Goal: Check status: Check status

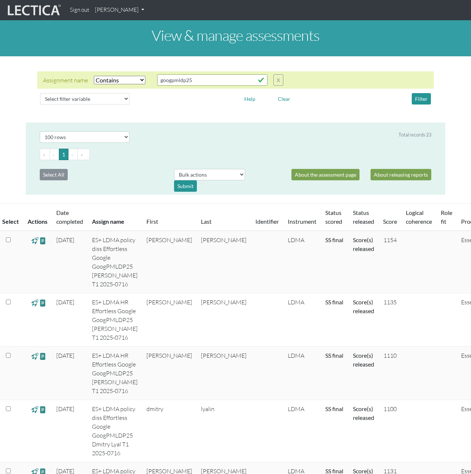
select select "icontains"
select select "100"
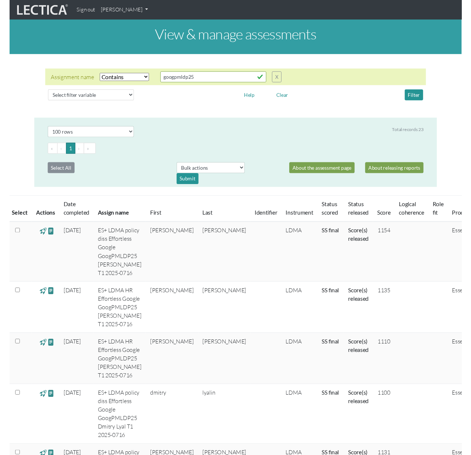
scroll to position [780, 0]
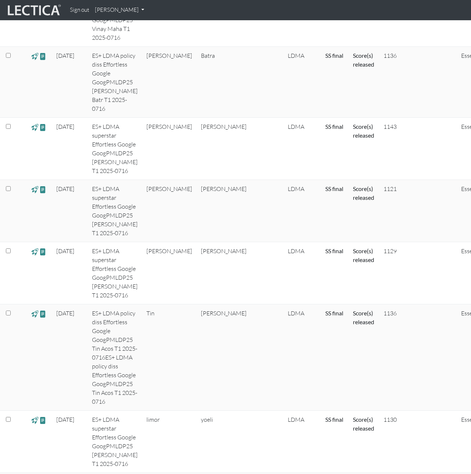
click at [207, 304] on td "[PERSON_NAME]" at bounding box center [224, 357] width 54 height 106
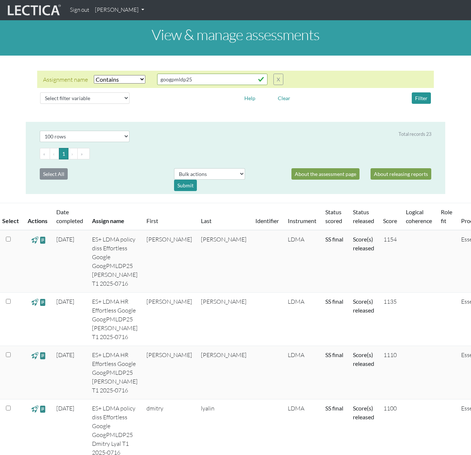
scroll to position [0, 0]
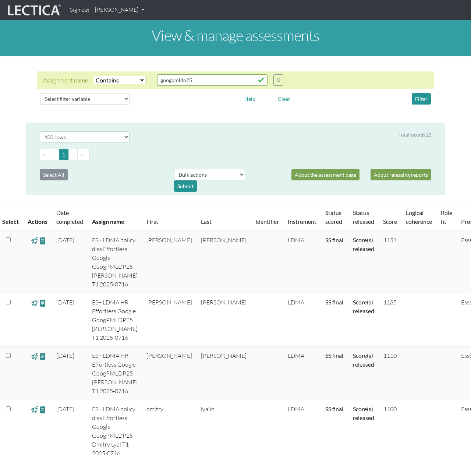
click at [220, 112] on div "Assignment name Select filter Equals Does not equal Contains Does not contain S…" at bounding box center [236, 89] width 420 height 54
click at [213, 109] on div "Assignment name Select filter Equals Does not equal Contains Does not contain S…" at bounding box center [236, 89] width 420 height 54
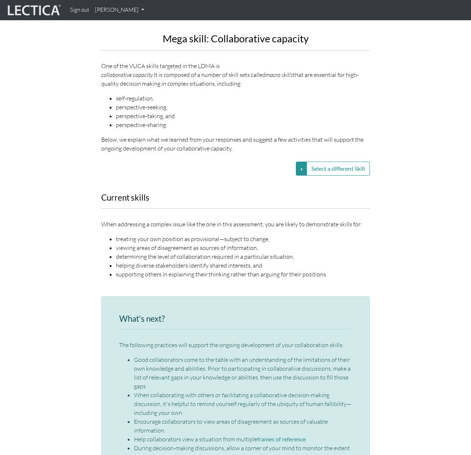
scroll to position [907, 0]
click at [98, 239] on div "Current skills When addressing a complex issue like the one in this assessment,…" at bounding box center [236, 241] width 280 height 94
click at [96, 238] on div "Current skills When addressing a complex issue like the one in this assessment,…" at bounding box center [236, 241] width 280 height 94
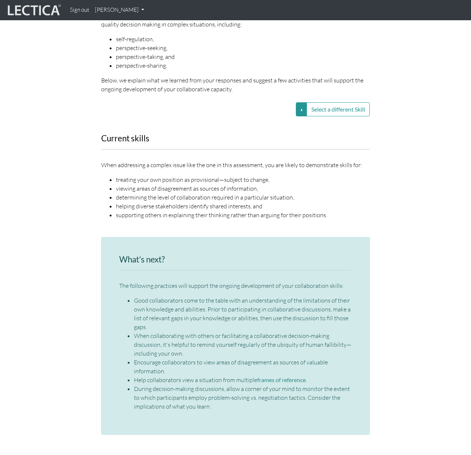
scroll to position [972, 0]
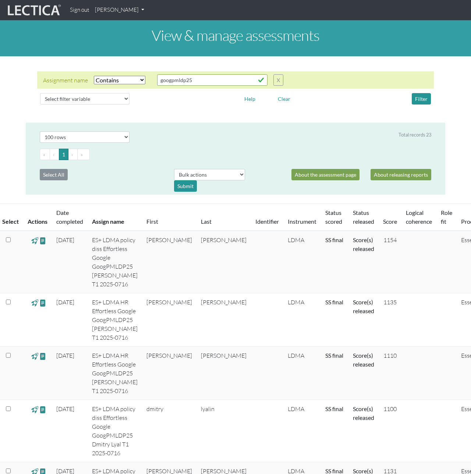
select select "icontains"
select select "100"
